Goal: Task Accomplishment & Management: Use online tool/utility

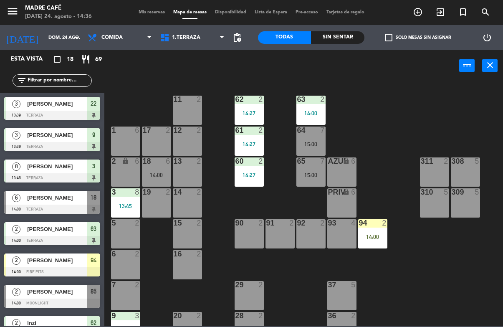
click at [343, 38] on div "Sin sentar" at bounding box center [337, 37] width 53 height 13
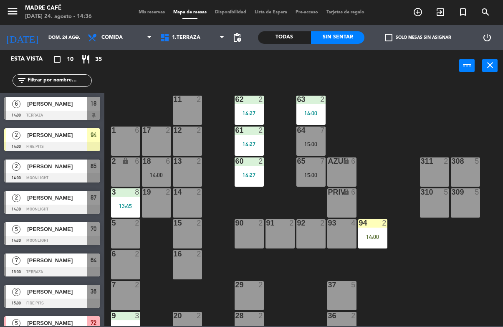
click at [72, 232] on span "[PERSON_NAME]" at bounding box center [57, 229] width 60 height 9
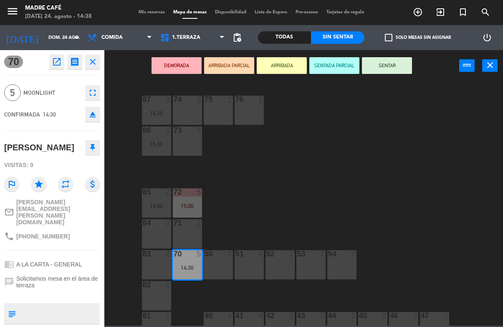
click at [282, 73] on button "ARRIBADA" at bounding box center [282, 65] width 50 height 17
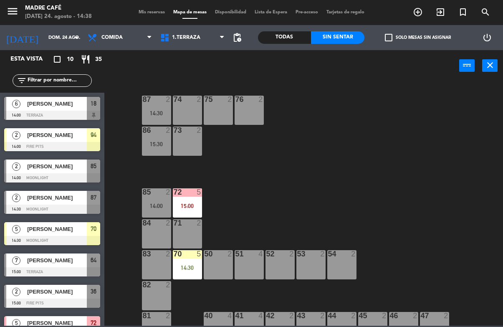
click at [56, 39] on input "dom. 24 ago." at bounding box center [75, 38] width 63 height 14
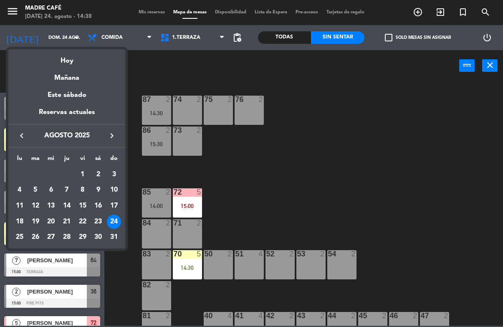
click at [154, 68] on div at bounding box center [251, 163] width 503 height 327
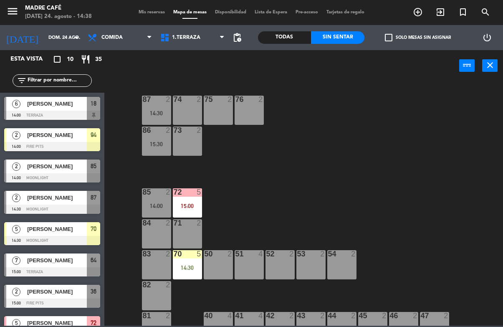
click at [156, 10] on span "Mis reservas" at bounding box center [152, 12] width 35 height 5
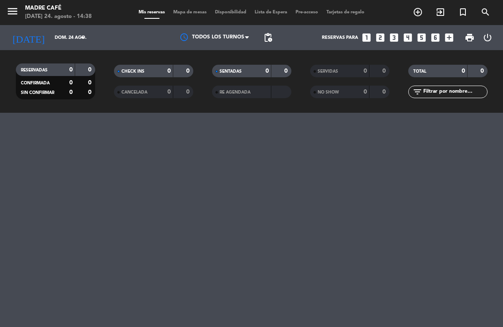
click at [157, 10] on span "Mis reservas" at bounding box center [152, 12] width 35 height 5
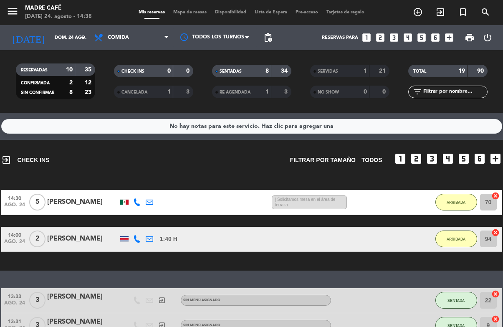
click at [56, 38] on input "dom. 24 ago." at bounding box center [82, 38] width 63 height 14
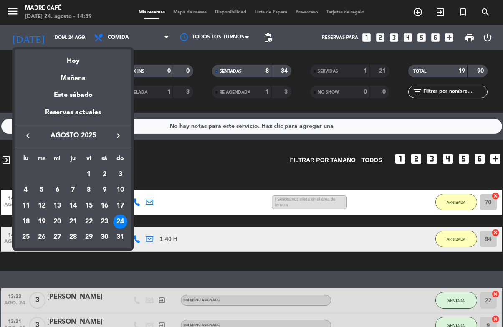
click at [123, 203] on div "17" at bounding box center [120, 206] width 14 height 14
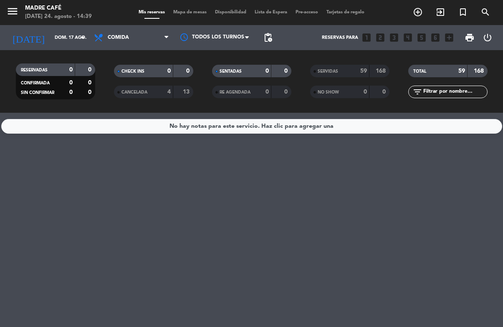
click at [136, 33] on span "Comida" at bounding box center [132, 37] width 84 height 18
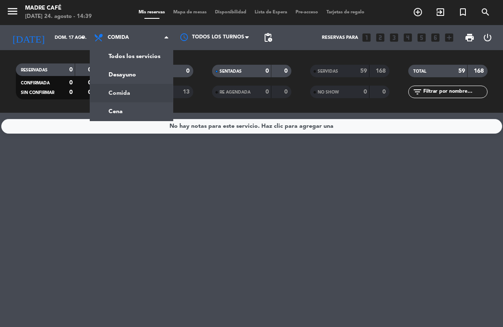
click at [145, 74] on div "menu Madre Café [DATE] 24. agosto - 14:39 Mis reservas Mapa de mesas Disponibil…" at bounding box center [251, 56] width 503 height 113
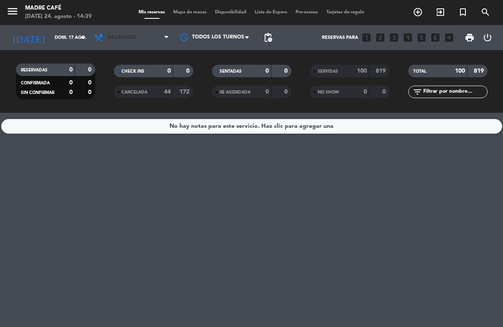
click at [124, 40] on span "Desayuno" at bounding box center [122, 38] width 29 height 6
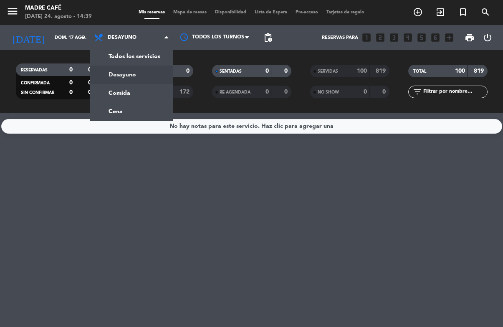
click at [145, 94] on div "menu Madre Café [DATE] 24. agosto - 14:39 Mis reservas Mapa de mesas Disponibil…" at bounding box center [251, 56] width 503 height 113
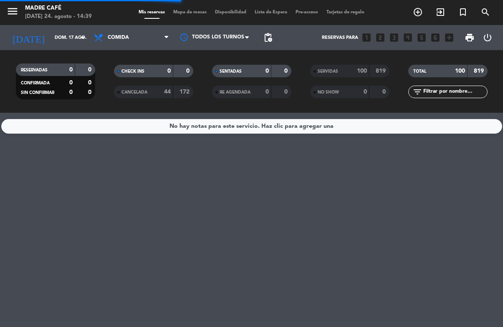
click at [71, 35] on input "dom. 17 ago." at bounding box center [82, 38] width 63 height 14
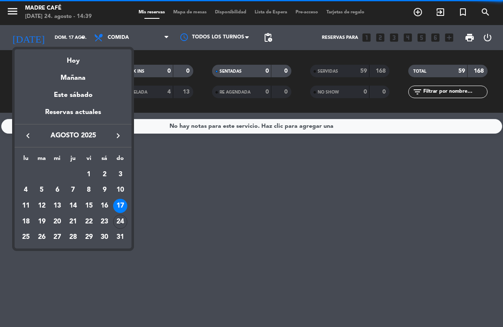
click at [94, 58] on div "Hoy" at bounding box center [73, 57] width 117 height 17
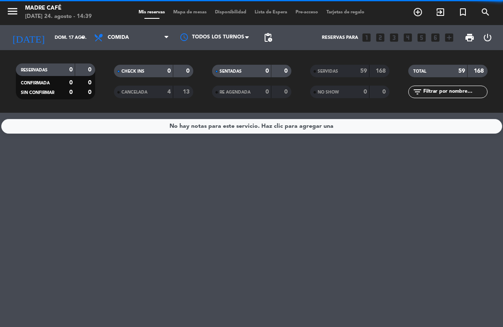
type input "dom. 24 ago."
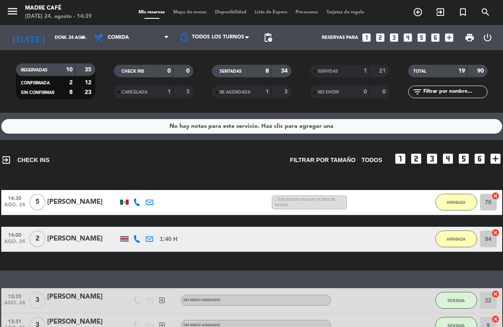
click at [165, 10] on span "Mis reservas" at bounding box center [152, 12] width 35 height 5
click at [208, 10] on span "Mapa de mesas" at bounding box center [190, 12] width 42 height 5
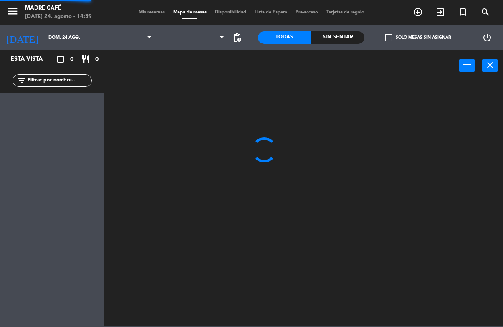
click at [200, 10] on span "Mapa de mesas" at bounding box center [190, 12] width 42 height 5
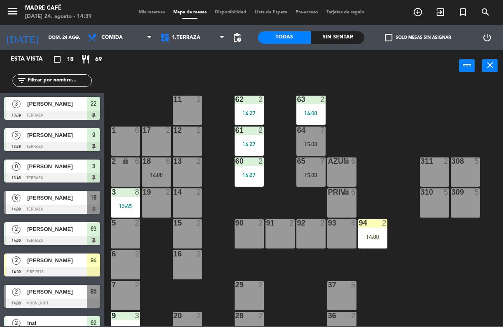
click at [81, 79] on input "text" at bounding box center [59, 80] width 65 height 9
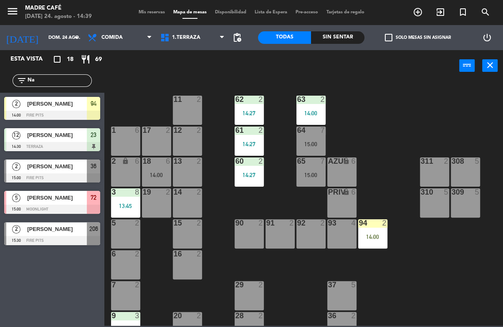
type input "N"
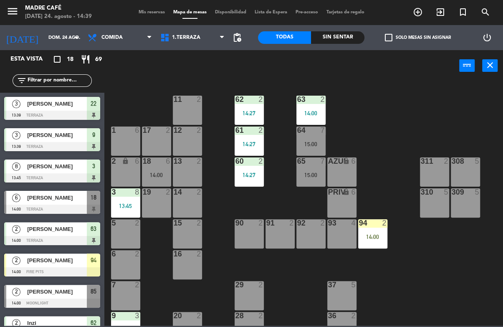
click at [384, 91] on div "11 2 63 2 14:00 62 2 14:27 12 2 1 6 61 2 14:27 64 7 15:00 17 2 13 2 2 lock 6 60…" at bounding box center [306, 203] width 394 height 245
